Goal: Information Seeking & Learning: Find specific fact

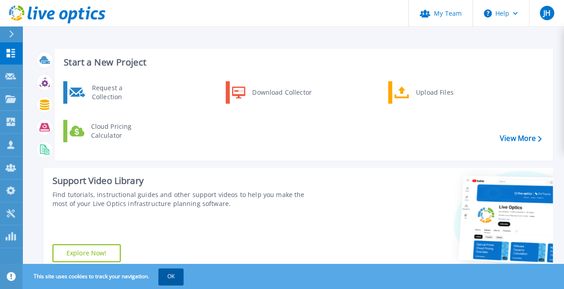
click at [168, 275] on button "OK" at bounding box center [170, 276] width 25 height 16
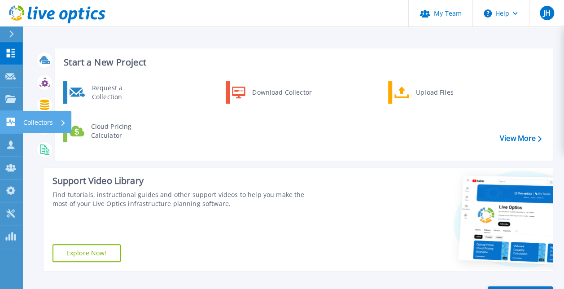
click at [13, 119] on icon at bounding box center [11, 122] width 9 height 9
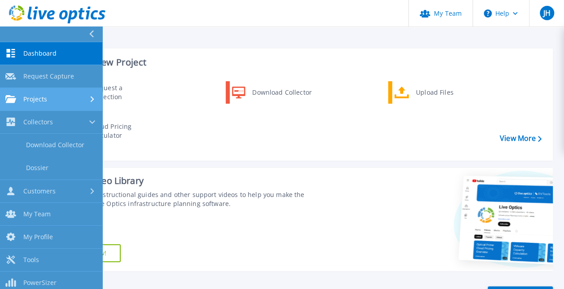
click at [32, 101] on span "Projects" at bounding box center [35, 99] width 24 height 8
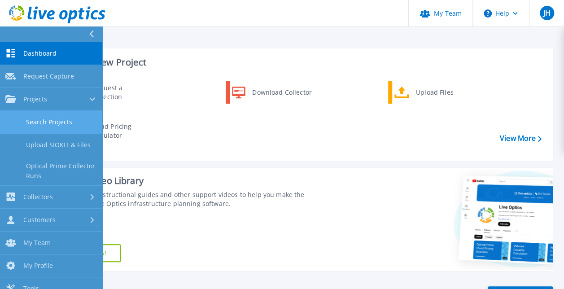
click at [37, 124] on link "Search Projects" at bounding box center [51, 122] width 102 height 23
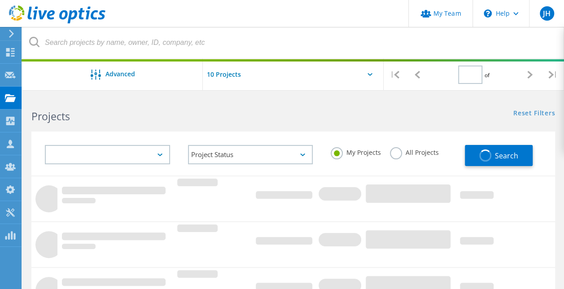
type input "1"
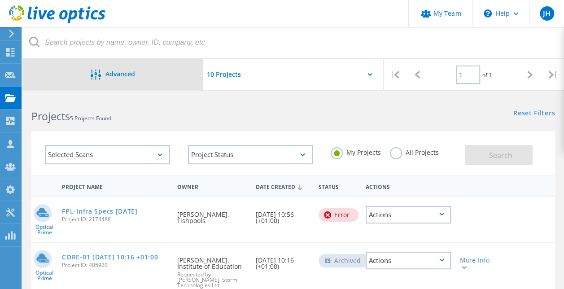
click at [131, 73] on span "Advanced" at bounding box center [120, 74] width 30 height 6
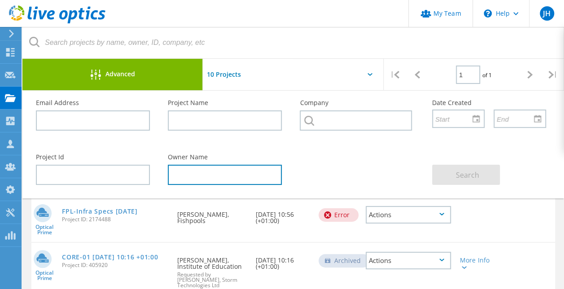
click at [180, 170] on input "text" at bounding box center [225, 175] width 114 height 20
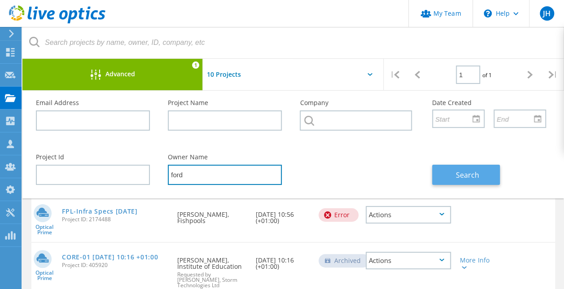
type input "ford"
click at [439, 178] on button "Search" at bounding box center [466, 175] width 68 height 20
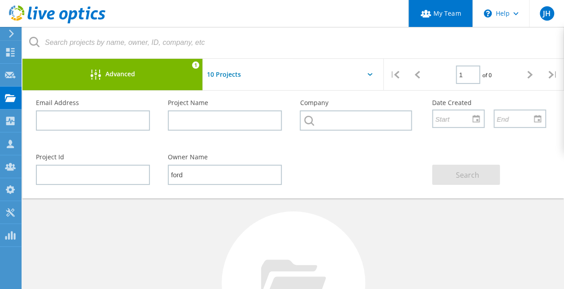
click at [444, 12] on link "My Team" at bounding box center [441, 13] width 64 height 27
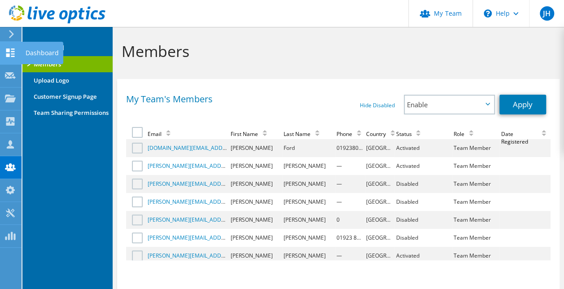
click at [8, 49] on use at bounding box center [10, 52] width 9 height 9
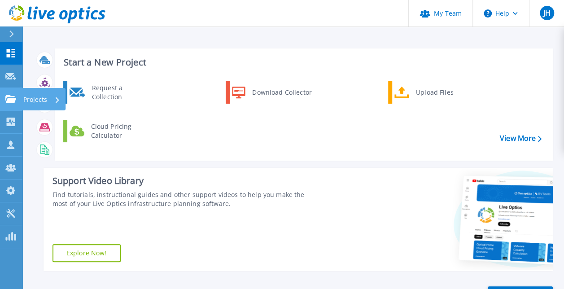
click at [8, 94] on link "Projects Projects" at bounding box center [11, 99] width 22 height 23
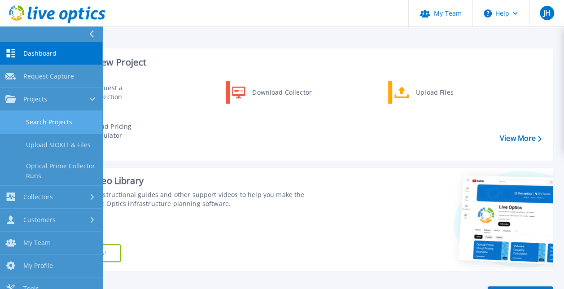
click at [49, 121] on link "Search Projects" at bounding box center [51, 122] width 102 height 23
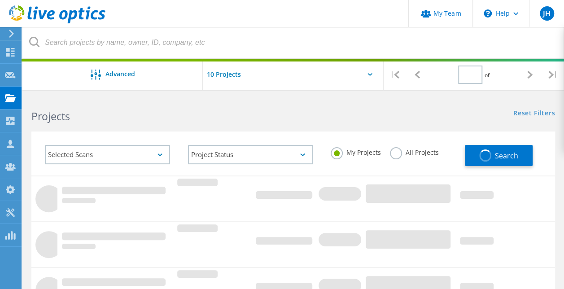
type input "1"
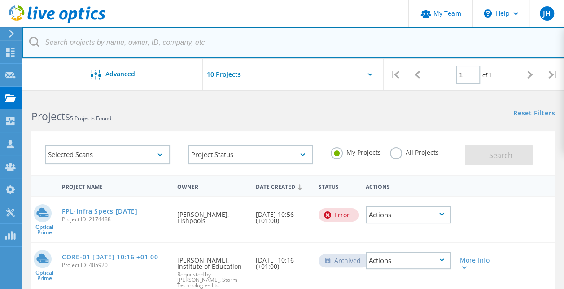
click at [147, 43] on input "text" at bounding box center [293, 42] width 542 height 31
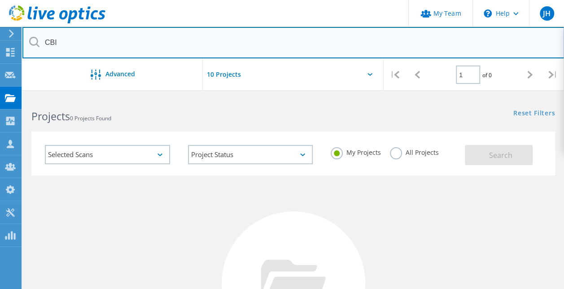
drag, startPoint x: 184, startPoint y: 48, endPoint x: 39, endPoint y: 50, distance: 145.0
click at [39, 50] on input "CBI" at bounding box center [293, 42] width 542 height 31
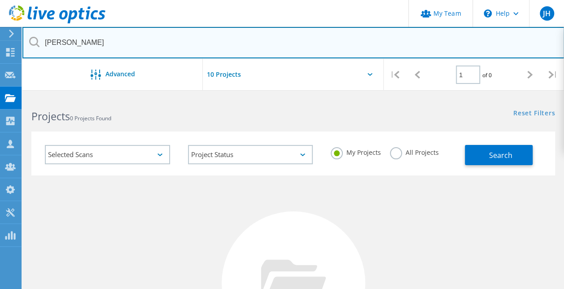
type input "Joe"
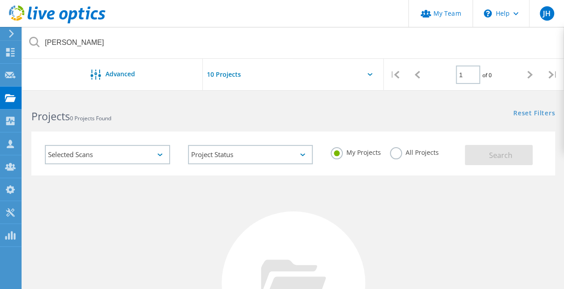
click at [256, 79] on input "text" at bounding box center [248, 74] width 90 height 31
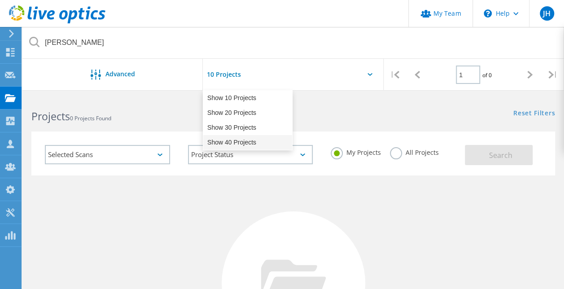
click at [233, 142] on div "Show 40 Projects" at bounding box center [247, 142] width 89 height 15
type input "Show 40 Projects"
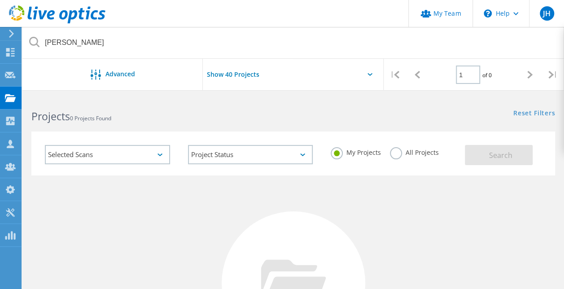
click at [396, 153] on label "All Projects" at bounding box center [414, 151] width 49 height 9
click at [0, 0] on input "All Projects" at bounding box center [0, 0] width 0 height 0
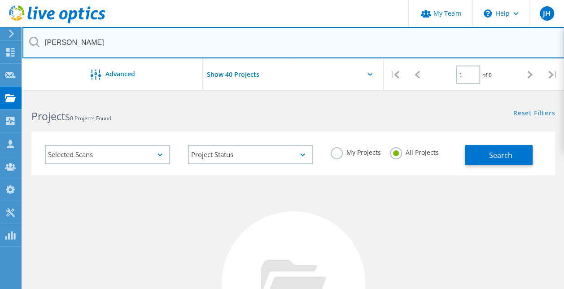
drag, startPoint x: 158, startPoint y: 46, endPoint x: 47, endPoint y: 56, distance: 111.8
click at [47, 56] on input "Joe" at bounding box center [293, 42] width 542 height 31
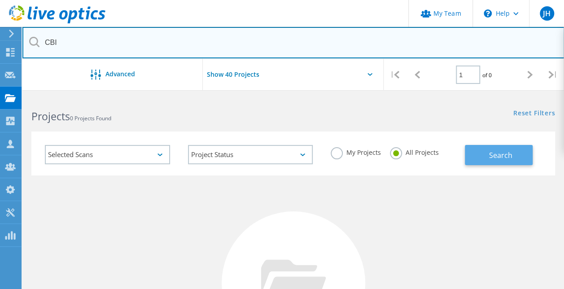
type input "CBI"
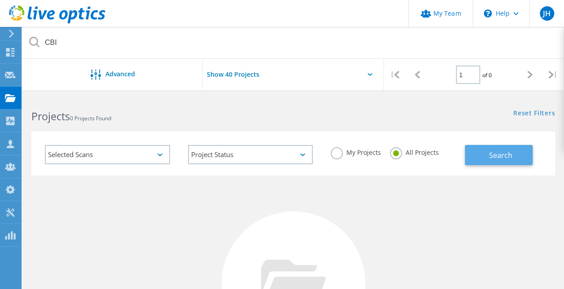
click at [504, 146] on button "Search" at bounding box center [499, 155] width 68 height 20
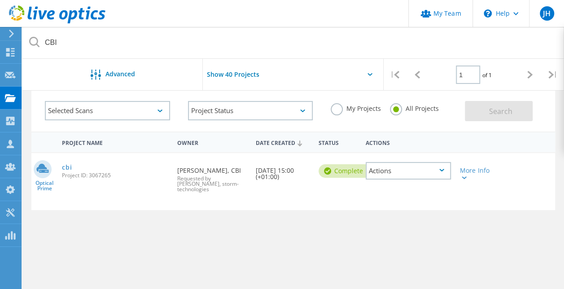
scroll to position [45, 0]
click at [415, 172] on div "Actions" at bounding box center [408, 170] width 85 height 18
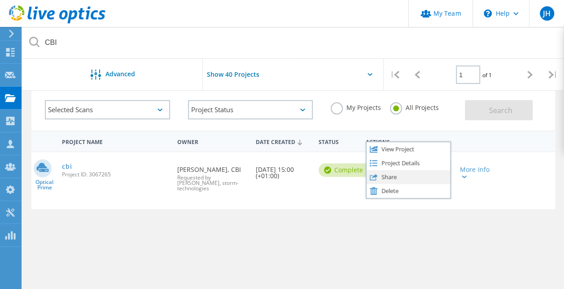
click at [401, 175] on div "Share" at bounding box center [409, 177] width 84 height 14
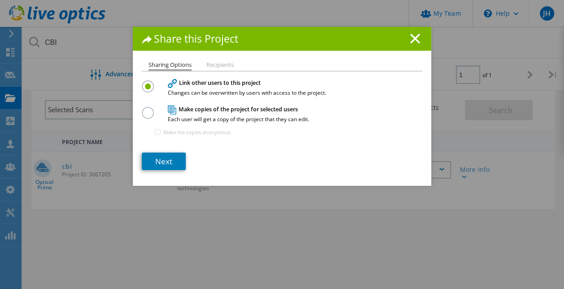
click at [221, 65] on li "Recipients" at bounding box center [220, 65] width 27 height 7
click at [412, 40] on icon at bounding box center [415, 39] width 10 height 10
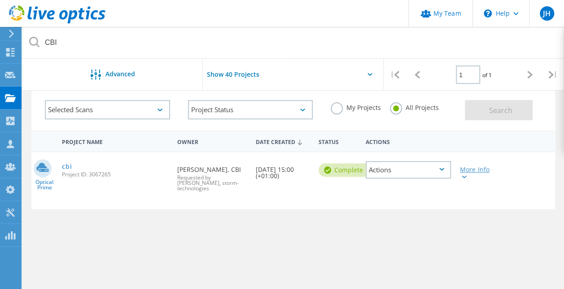
click at [467, 175] on div "More Info" at bounding box center [476, 173] width 33 height 13
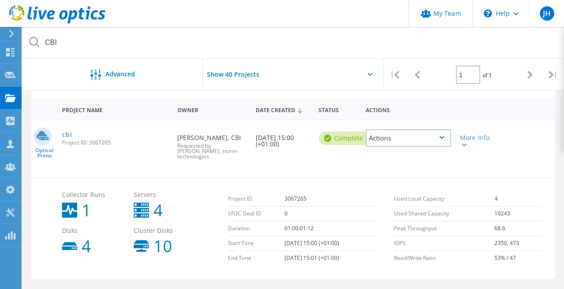
scroll to position [76, 0]
click at [410, 129] on div "Actions" at bounding box center [408, 138] width 94 height 35
click at [409, 135] on div "Actions" at bounding box center [408, 139] width 85 height 18
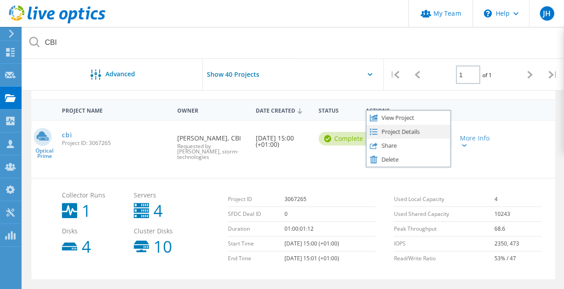
click at [388, 130] on div "Project Details" at bounding box center [409, 132] width 84 height 14
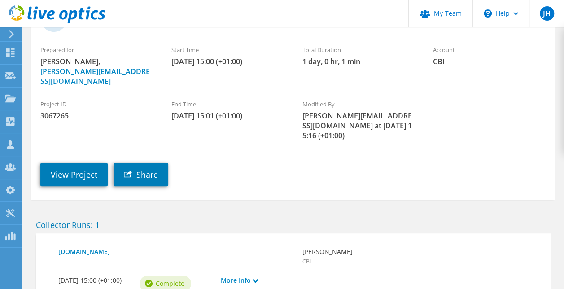
scroll to position [82, 0]
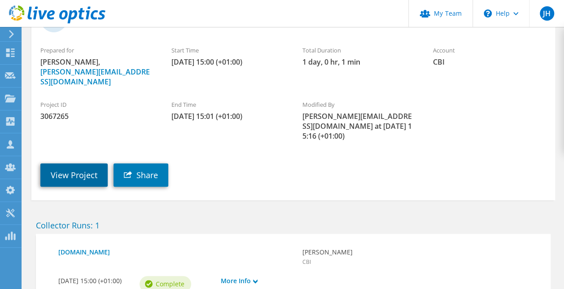
click at [88, 163] on link "View Project" at bounding box center [73, 174] width 67 height 23
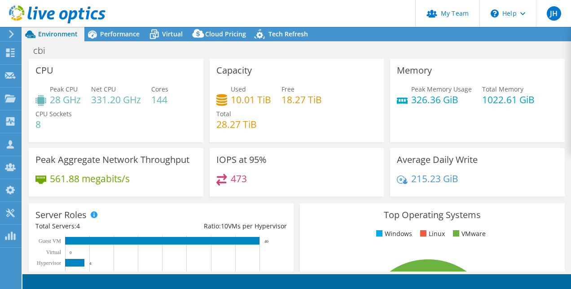
select select "USD"
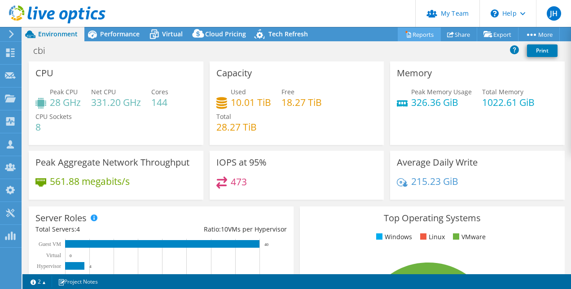
click at [408, 34] on link "Reports" at bounding box center [419, 34] width 43 height 14
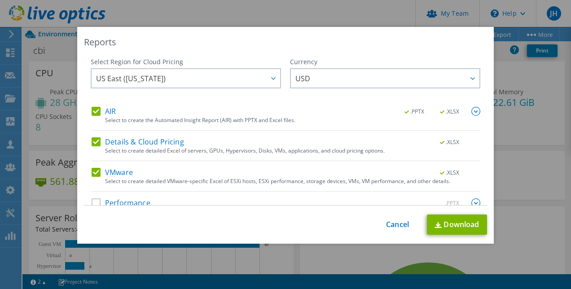
click at [388, 219] on div "This process may take a while, please wait... Cancel Download" at bounding box center [285, 225] width 403 height 20
click at [387, 224] on link "Cancel" at bounding box center [397, 224] width 23 height 9
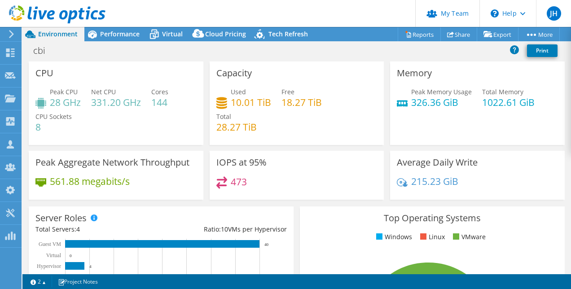
click at [12, 35] on use at bounding box center [11, 34] width 5 height 8
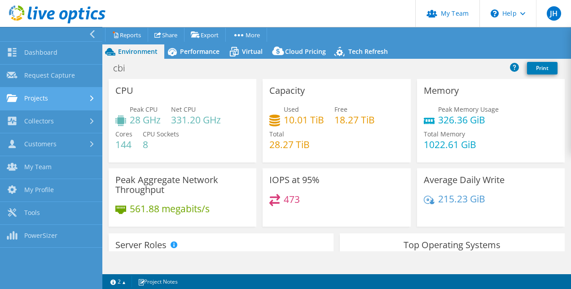
click at [46, 98] on link "Projects" at bounding box center [51, 99] width 102 height 23
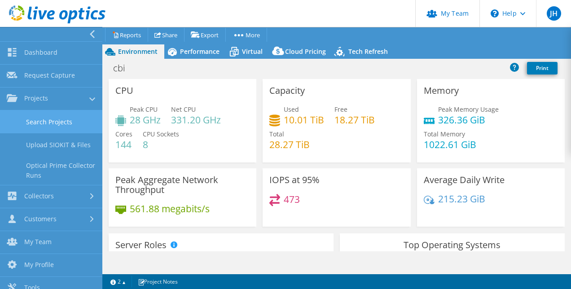
click at [54, 119] on link "Search Projects" at bounding box center [51, 121] width 102 height 23
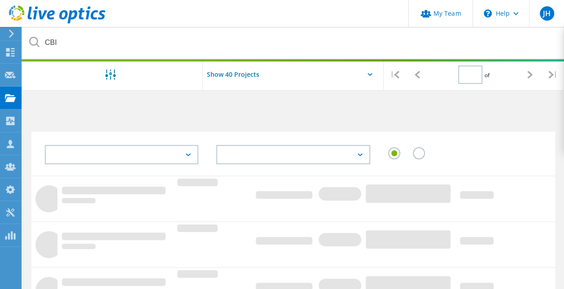
type input "1"
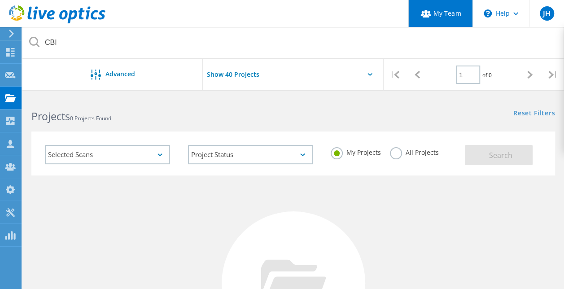
click at [429, 19] on link "My Team" at bounding box center [441, 13] width 64 height 27
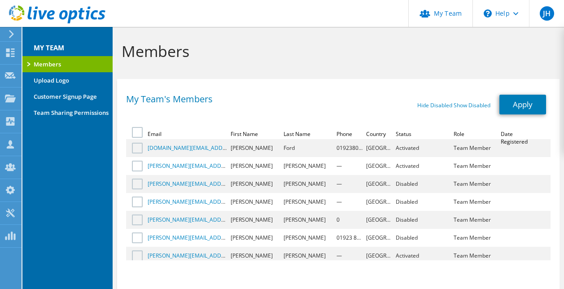
select select "75"
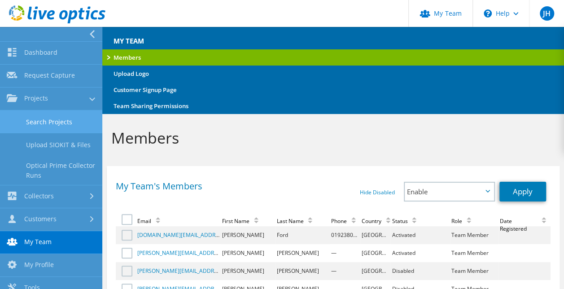
click at [63, 127] on link "Search Projects" at bounding box center [51, 121] width 102 height 23
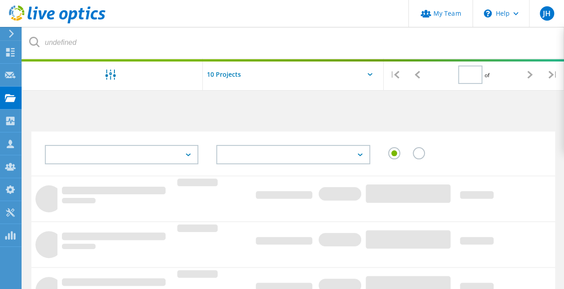
type input "1"
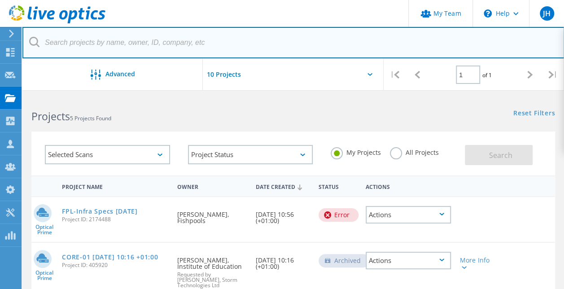
click at [136, 45] on input "text" at bounding box center [293, 42] width 542 height 31
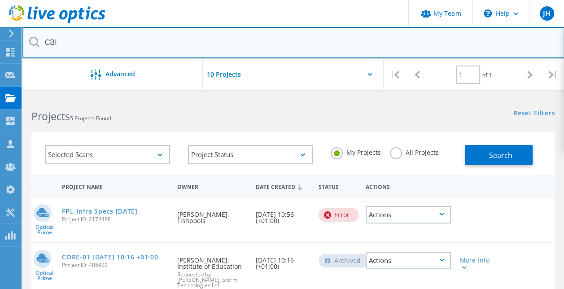
type input "CBI"
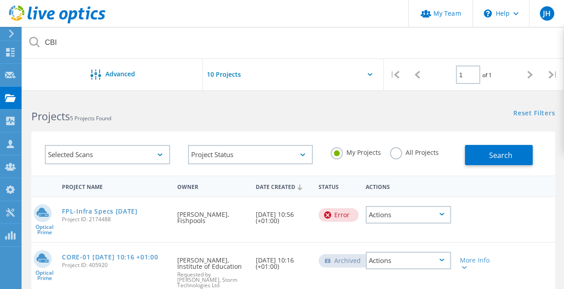
click at [404, 143] on div "My Projects All Projects" at bounding box center [393, 152] width 143 height 33
click at [400, 149] on label "All Projects" at bounding box center [414, 151] width 49 height 9
click at [0, 0] on input "All Projects" at bounding box center [0, 0] width 0 height 0
click at [491, 150] on span "Search" at bounding box center [500, 155] width 23 height 10
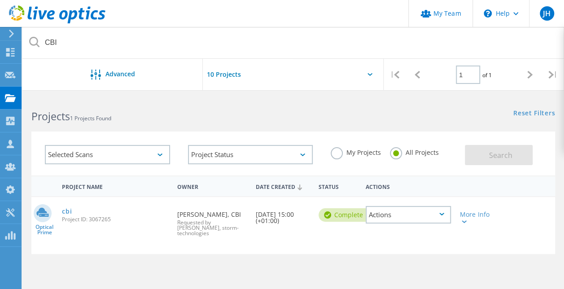
click at [103, 220] on span "Project ID: 3067265" at bounding box center [115, 219] width 106 height 5
copy span "3067265"
